Goal: Task Accomplishment & Management: Manage account settings

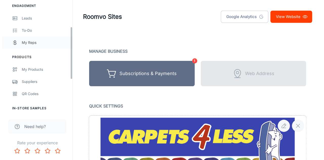
scroll to position [76, 0]
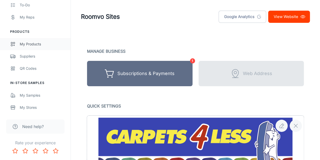
click at [31, 43] on div "My Products" at bounding box center [43, 44] width 46 height 6
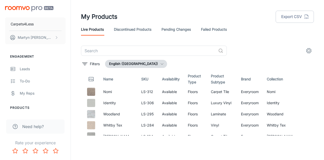
click at [140, 65] on button "English ([GEOGRAPHIC_DATA])" at bounding box center [136, 64] width 62 height 8
click at [139, 74] on li "English ([GEOGRAPHIC_DATA])" at bounding box center [140, 74] width 68 height 9
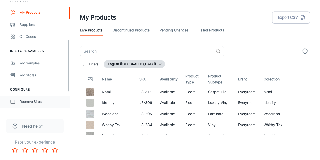
scroll to position [79, 0]
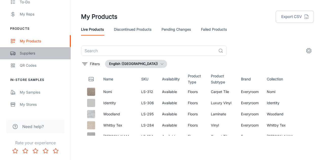
click at [21, 55] on div "Suppliers" at bounding box center [43, 53] width 46 height 6
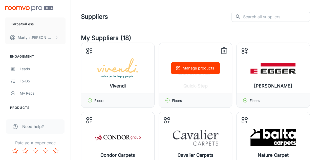
click at [214, 83] on div "Manage products" at bounding box center [195, 68] width 73 height 51
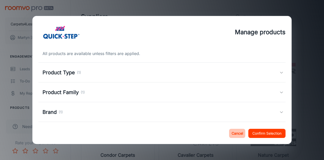
click at [233, 132] on button "Cancel" at bounding box center [237, 133] width 16 height 9
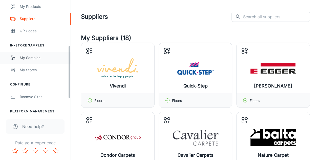
scroll to position [127, 0]
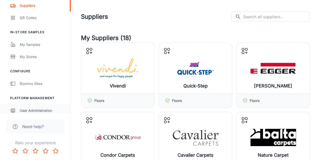
click at [42, 111] on div "User Administration" at bounding box center [43, 111] width 46 height 6
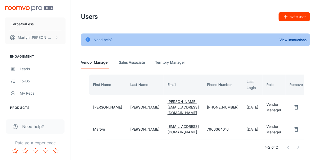
click at [176, 63] on Manager "Territory Manager" at bounding box center [170, 62] width 30 height 12
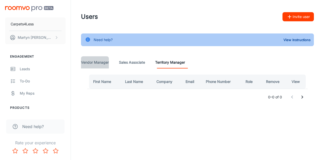
click at [99, 63] on Manager "Vendor Manager" at bounding box center [95, 62] width 28 height 12
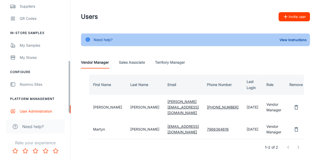
scroll to position [130, 0]
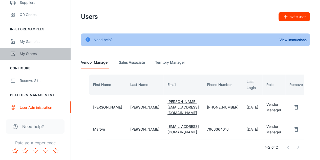
click at [29, 56] on div "My Stores" at bounding box center [43, 54] width 46 height 6
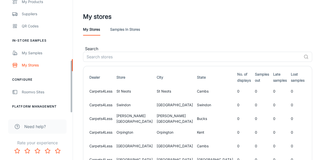
scroll to position [130, 0]
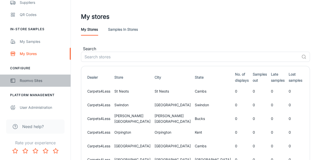
click at [32, 80] on div "Roomvo Sites" at bounding box center [43, 81] width 46 height 6
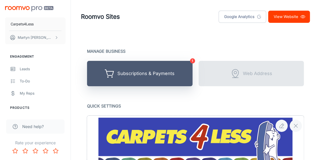
click at [131, 70] on div "Subscriptions & Payments" at bounding box center [145, 74] width 57 height 8
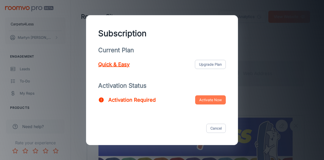
click at [210, 100] on button "Activate Now" at bounding box center [210, 99] width 31 height 9
